Goal: Transaction & Acquisition: Purchase product/service

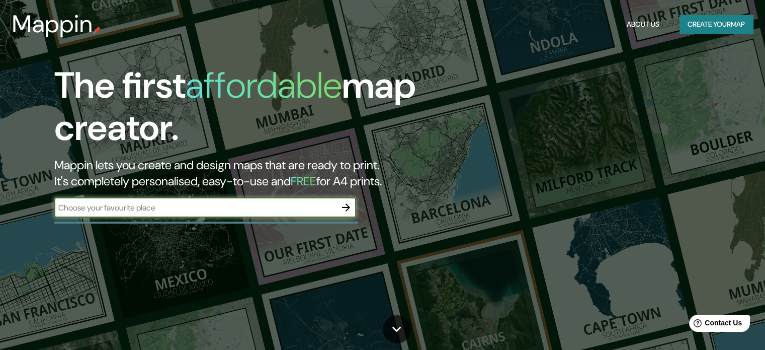
click at [241, 206] on input "text" at bounding box center [195, 208] width 282 height 12
click at [279, 207] on input "text" at bounding box center [195, 208] width 282 height 12
click at [688, 25] on button "Create your map" at bounding box center [716, 24] width 73 height 19
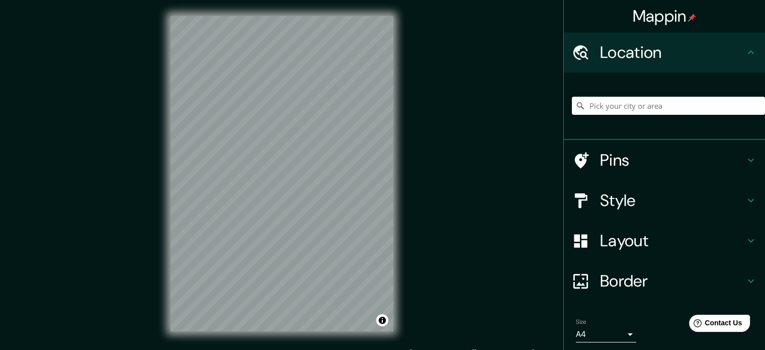
click at [623, 109] on input "Pick your city or area" at bounding box center [668, 106] width 193 height 18
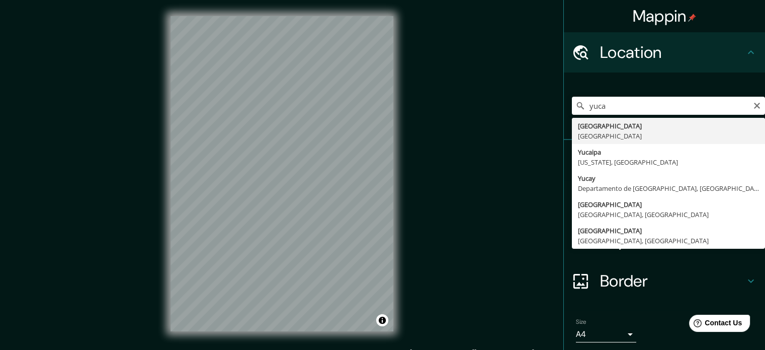
type input "[GEOGRAPHIC_DATA], [GEOGRAPHIC_DATA]"
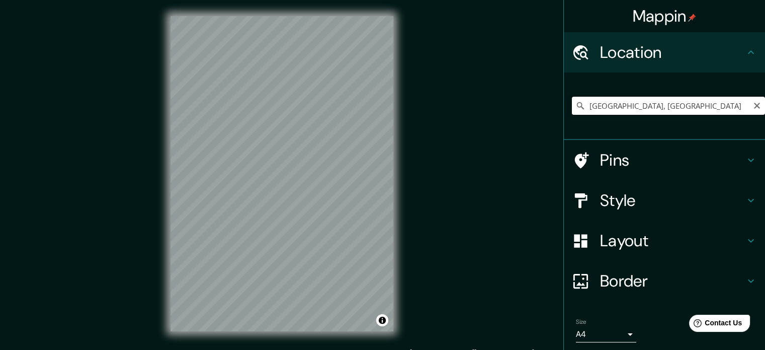
click at [664, 110] on input "[GEOGRAPHIC_DATA], [GEOGRAPHIC_DATA]" at bounding box center [668, 106] width 193 height 18
click at [724, 104] on input "[GEOGRAPHIC_DATA], [GEOGRAPHIC_DATA]" at bounding box center [668, 106] width 193 height 18
click at [754, 104] on icon "Clear" at bounding box center [757, 106] width 6 height 6
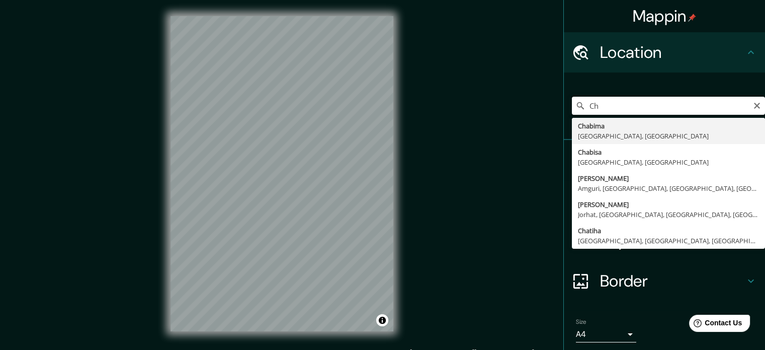
type input "C"
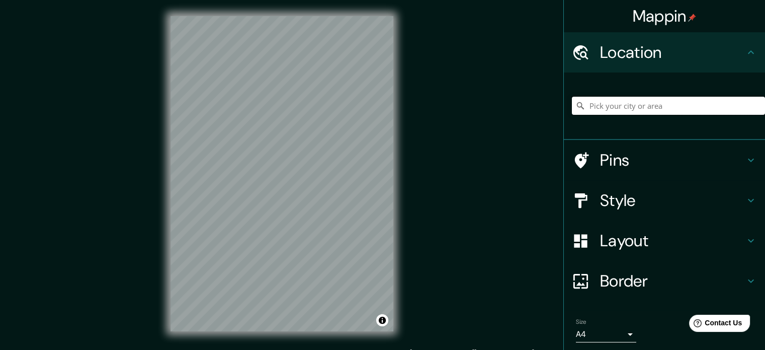
type input "p"
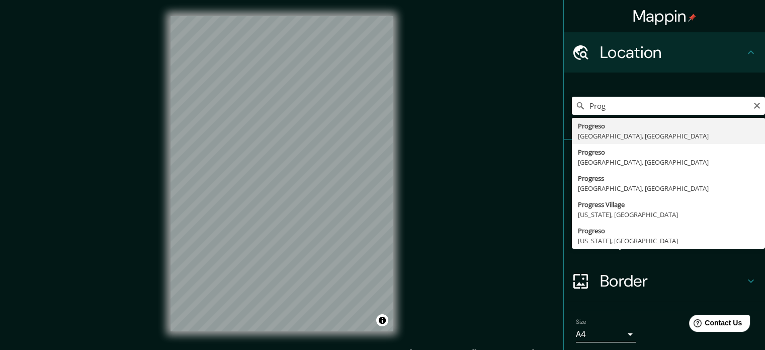
type input "[GEOGRAPHIC_DATA], [GEOGRAPHIC_DATA], [GEOGRAPHIC_DATA]"
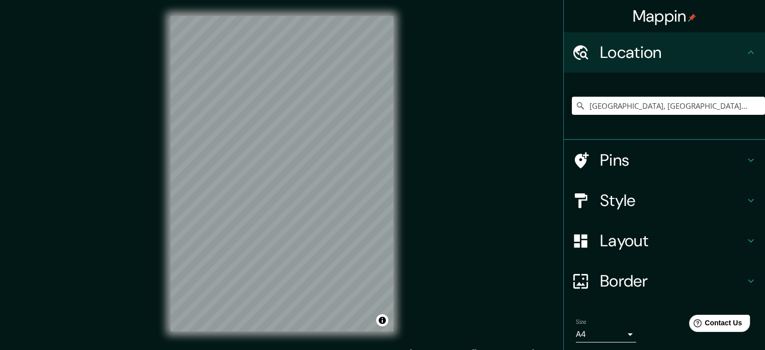
click at [109, 152] on div "Mappin Location [GEOGRAPHIC_DATA], [GEOGRAPHIC_DATA], [GEOGRAPHIC_DATA] Pins St…" at bounding box center [382, 181] width 765 height 363
click at [127, 171] on div "Mappin Location [GEOGRAPHIC_DATA], [GEOGRAPHIC_DATA], [GEOGRAPHIC_DATA] Pins St…" at bounding box center [382, 181] width 765 height 363
click at [600, 237] on h4 "Layout" at bounding box center [672, 240] width 145 height 20
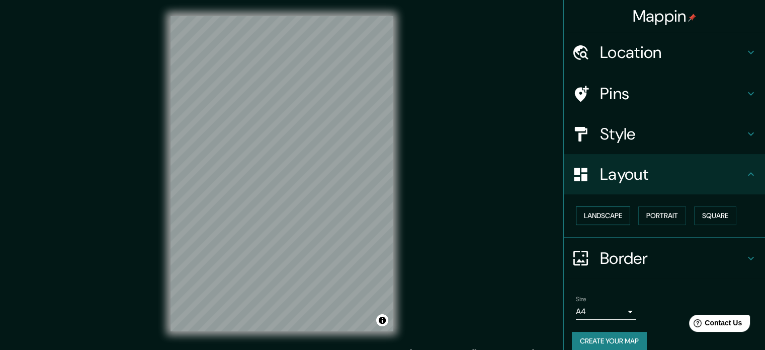
click at [607, 215] on button "Landscape" at bounding box center [603, 215] width 54 height 19
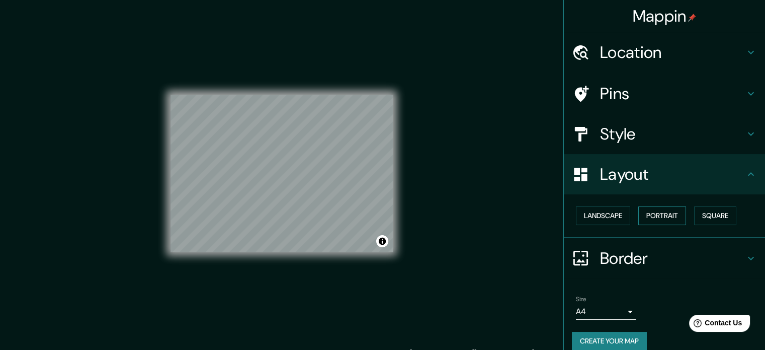
click at [644, 215] on button "Portrait" at bounding box center [662, 215] width 48 height 19
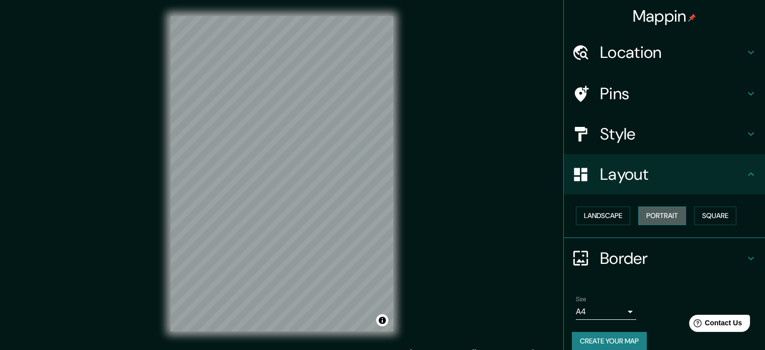
click at [678, 214] on button "Portrait" at bounding box center [662, 215] width 48 height 19
click at [698, 214] on button "Square" at bounding box center [715, 215] width 42 height 19
